Goal: Information Seeking & Learning: Learn about a topic

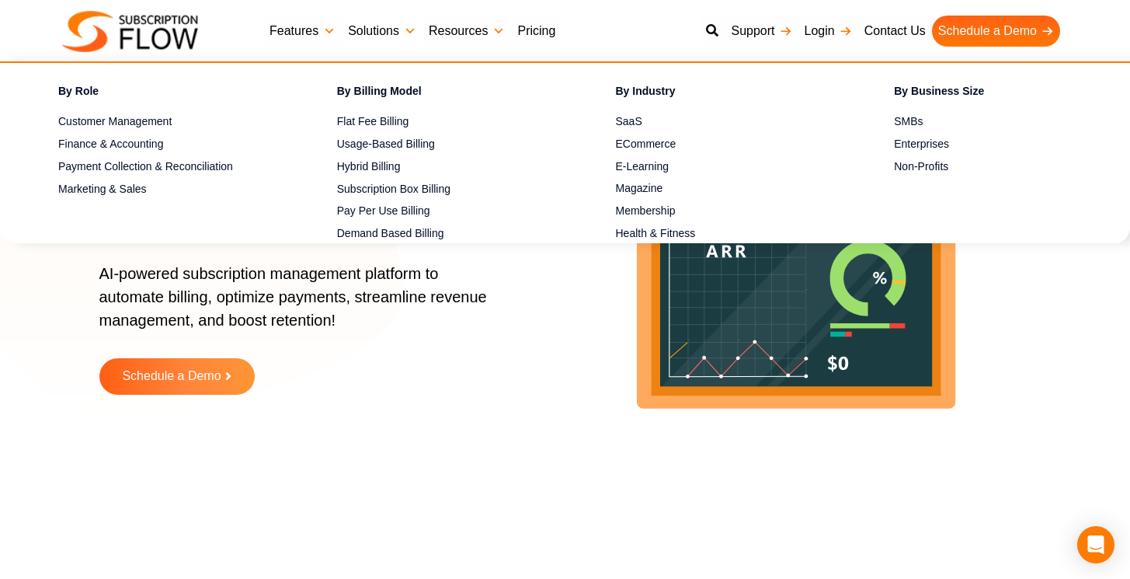
click at [378, 32] on link "Solutions" at bounding box center [382, 31] width 81 height 31
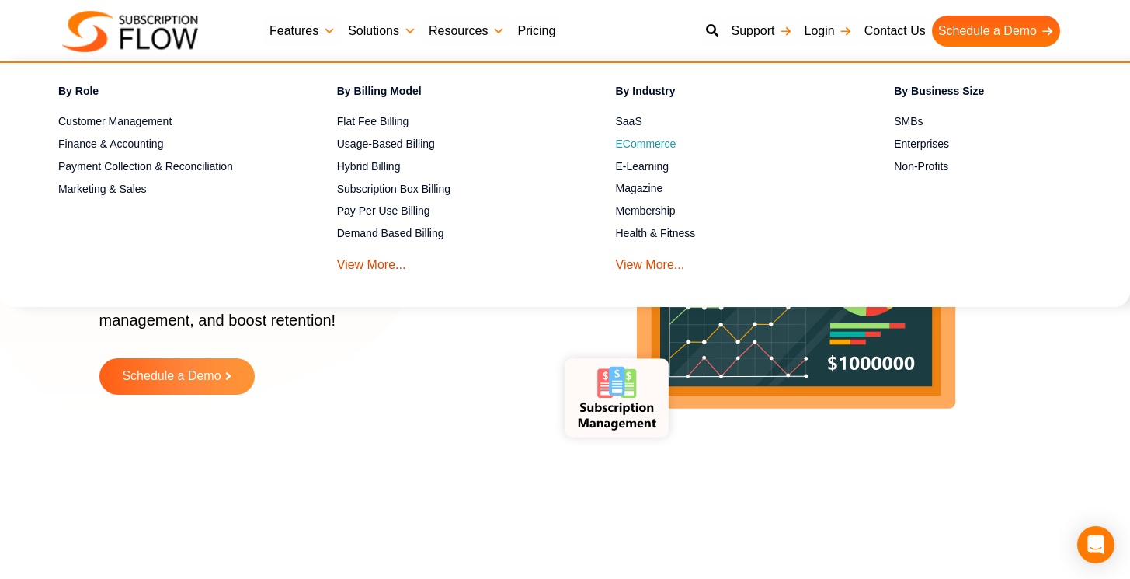
click at [636, 136] on span "ECommerce" at bounding box center [646, 144] width 61 height 16
